Goal: Transaction & Acquisition: Book appointment/travel/reservation

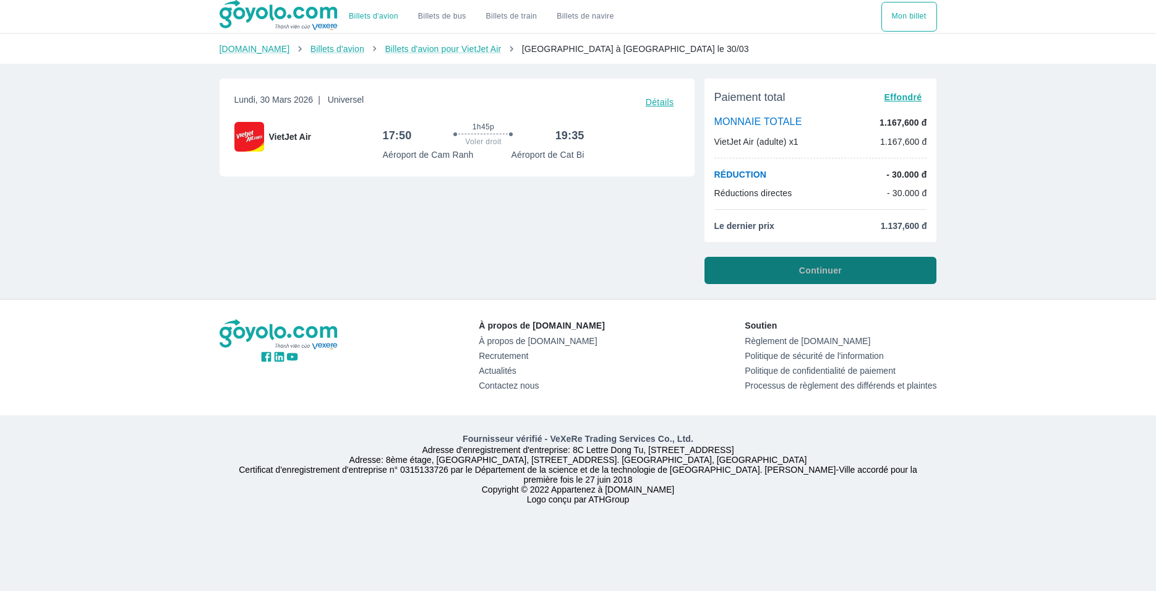
click at [828, 265] on span "Continuer" at bounding box center [820, 270] width 43 height 12
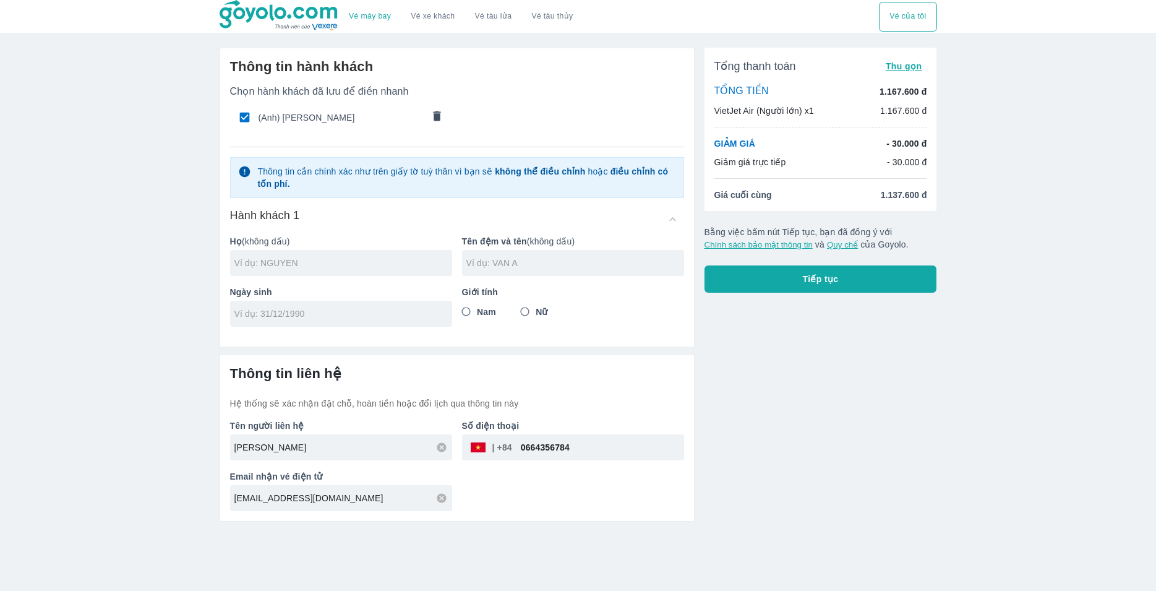
type input "[PERSON_NAME]"
type input "[DATE]"
radio input "true"
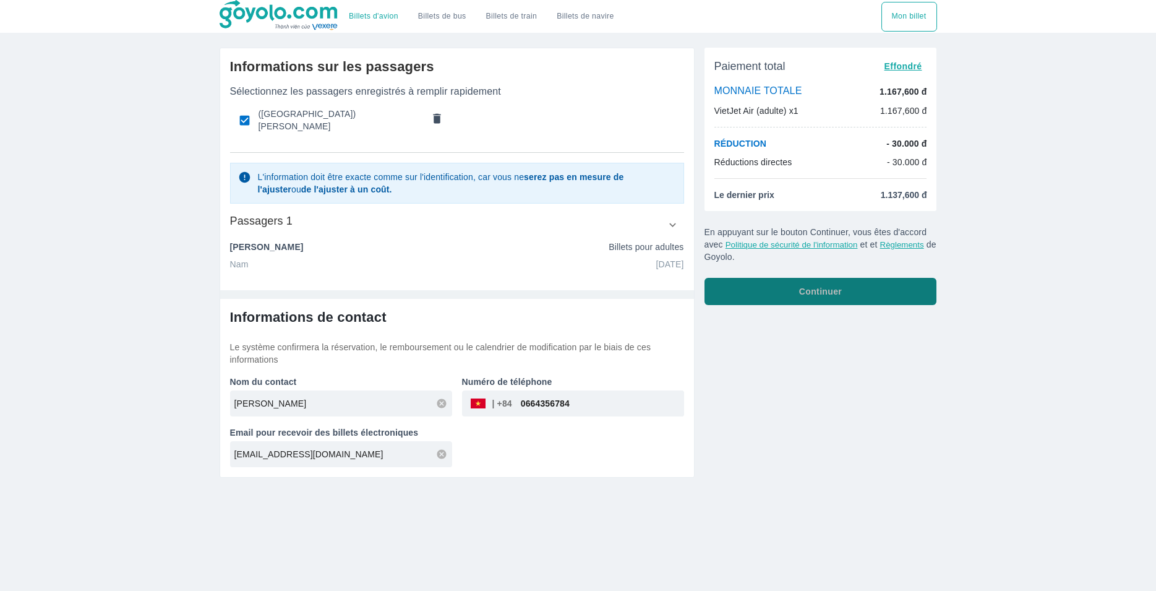
click at [784, 294] on button "Continuer" at bounding box center [820, 291] width 233 height 27
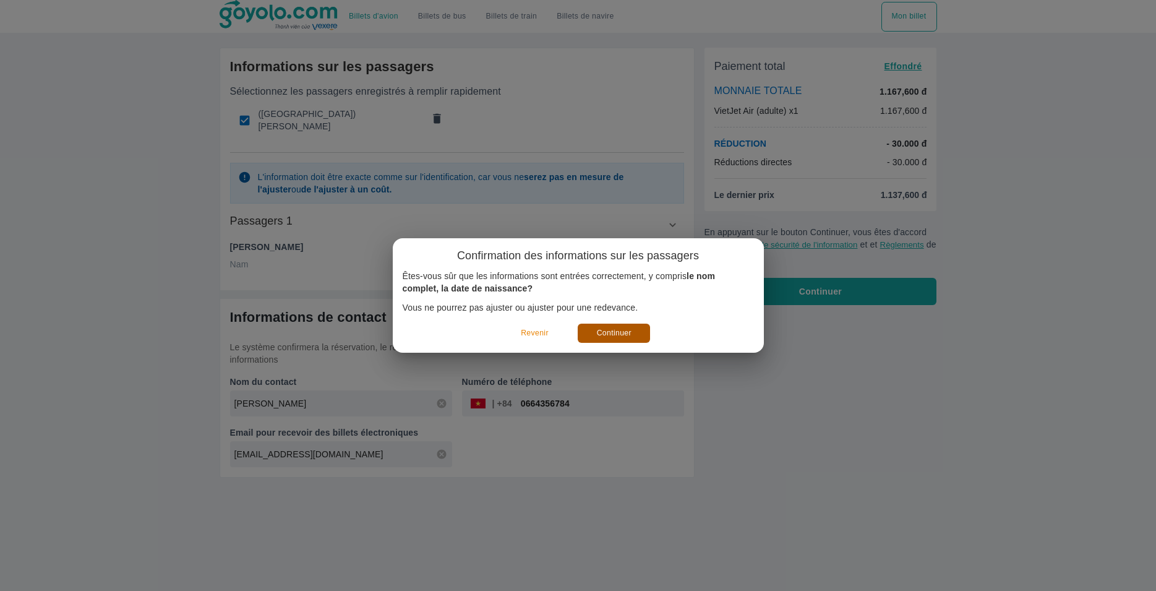
click at [605, 333] on button "Continuer" at bounding box center [614, 332] width 72 height 19
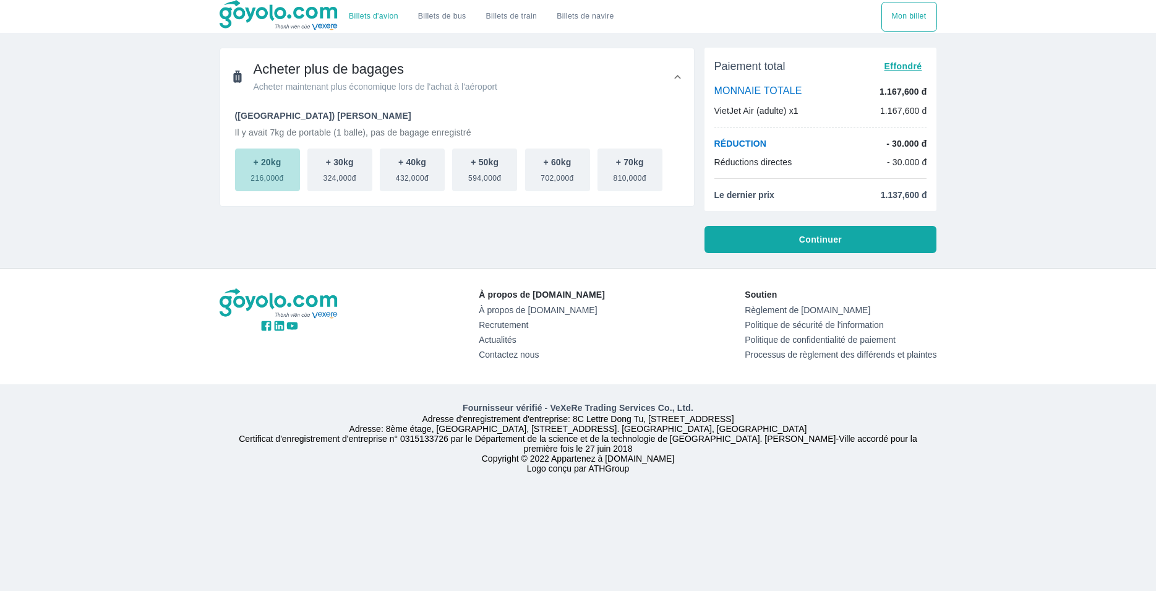
click at [274, 176] on span "216,000đ" at bounding box center [266, 175] width 33 height 15
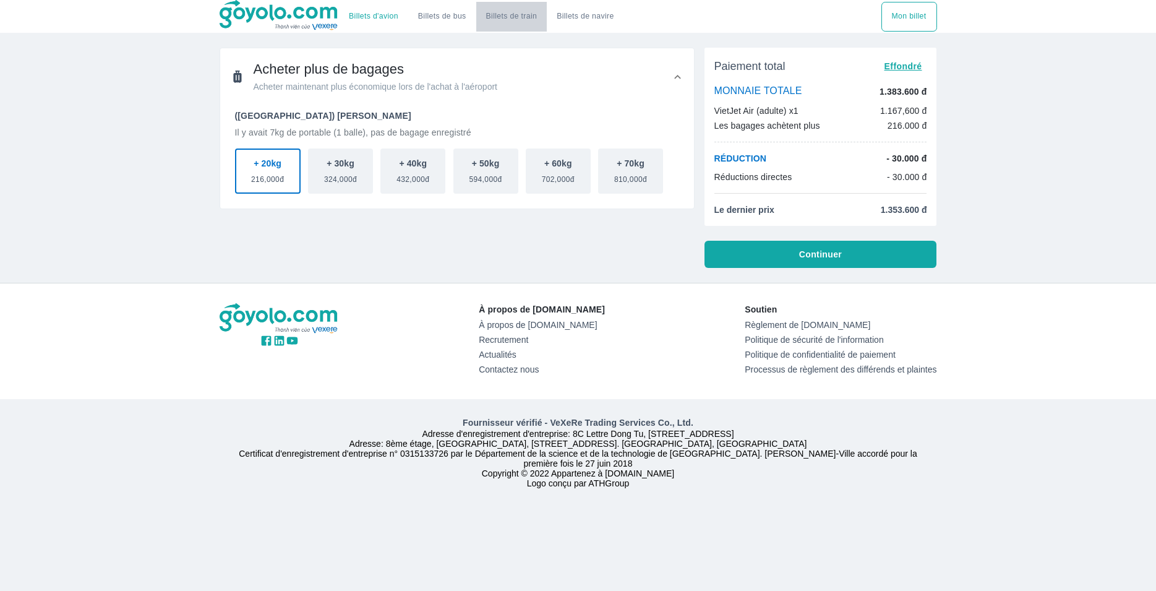
click at [511, 17] on link "Billets de train" at bounding box center [511, 17] width 71 height 30
